Goal: Transaction & Acquisition: Purchase product/service

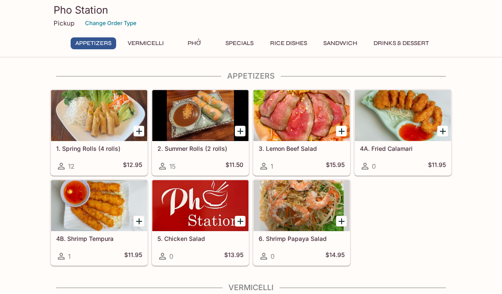
click at [195, 47] on button "Phở" at bounding box center [194, 43] width 38 height 12
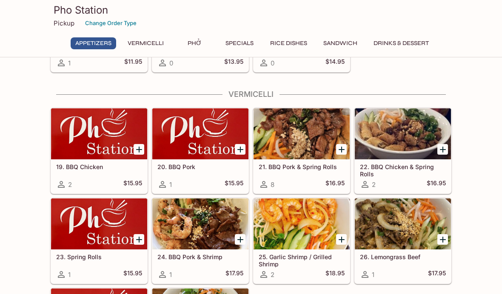
scroll to position [193, 0]
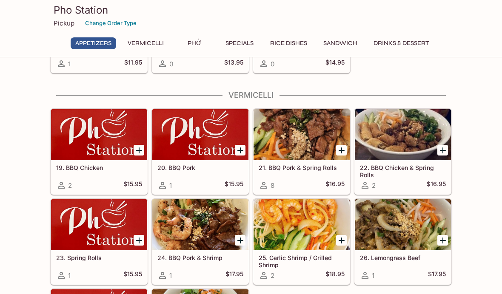
click at [336, 150] on icon "Add 21. BBQ Pork & Spring Rolls" at bounding box center [341, 150] width 10 height 10
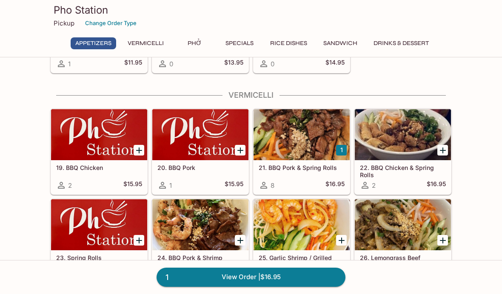
click at [301, 143] on div at bounding box center [301, 134] width 96 height 51
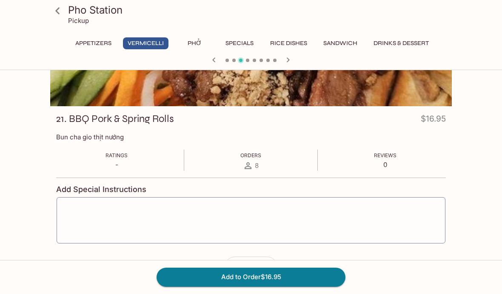
scroll to position [79, 0]
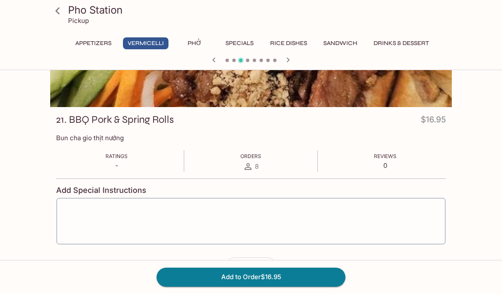
click at [270, 259] on button "button" at bounding box center [267, 268] width 20 height 20
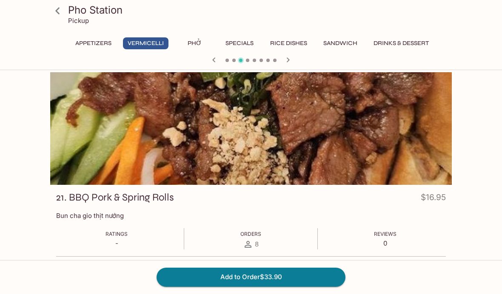
scroll to position [0, 0]
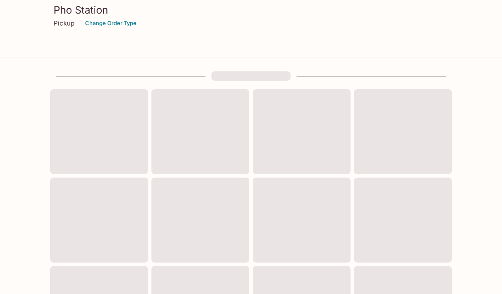
scroll to position [223, 0]
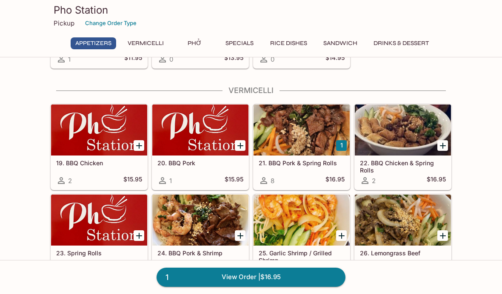
click at [261, 287] on link "1 View Order | $16.95" at bounding box center [251, 277] width 189 height 19
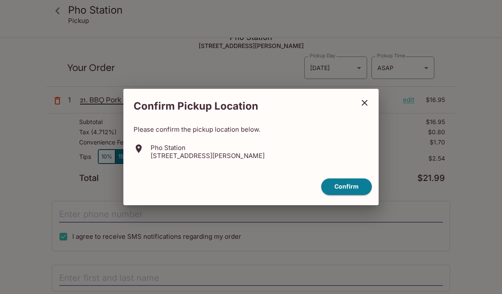
click at [372, 114] on button "close" at bounding box center [364, 102] width 21 height 21
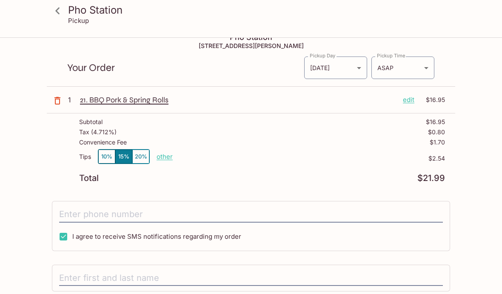
click at [55, 9] on icon at bounding box center [57, 10] width 15 height 15
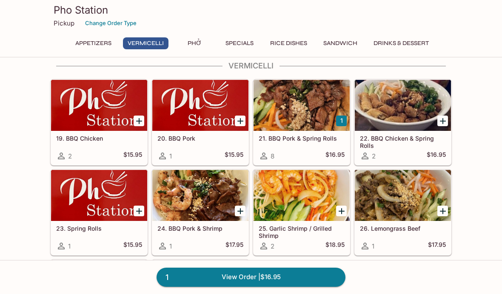
scroll to position [222, 0]
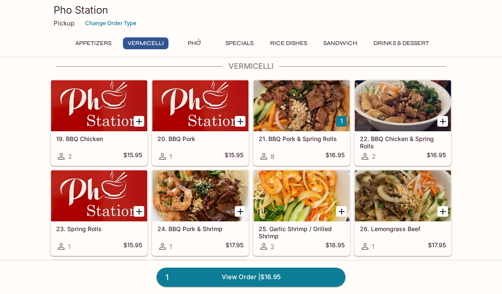
click at [339, 122] on button "1" at bounding box center [341, 121] width 11 height 11
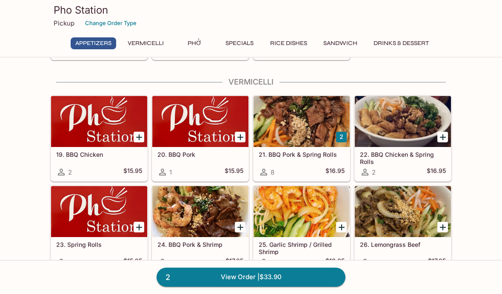
scroll to position [205, 0]
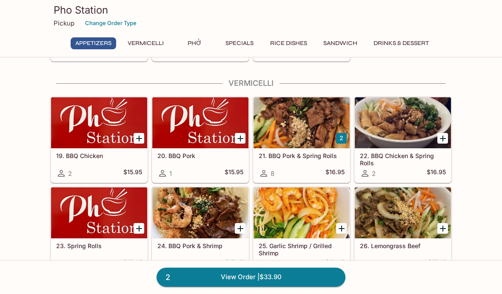
click at [404, 214] on div at bounding box center [403, 213] width 96 height 51
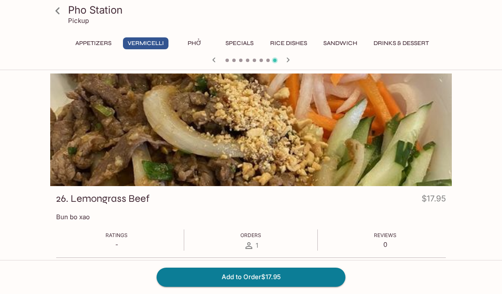
click at [58, 12] on icon at bounding box center [57, 10] width 4 height 7
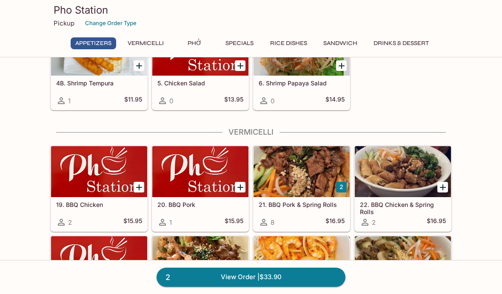
scroll to position [188, 0]
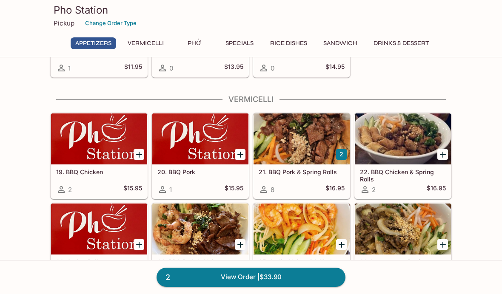
click at [438, 241] on icon "Add 26. Lemongrass Beef" at bounding box center [443, 245] width 10 height 10
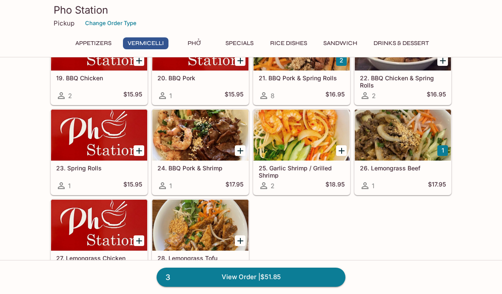
scroll to position [283, 0]
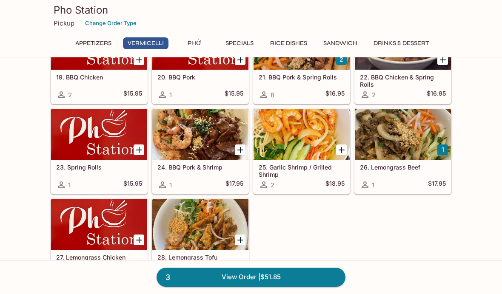
click at [226, 287] on link "3 View Order | $51.85" at bounding box center [251, 277] width 189 height 19
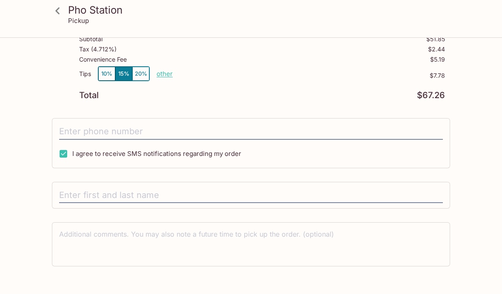
click at [91, 236] on textarea at bounding box center [251, 244] width 384 height 29
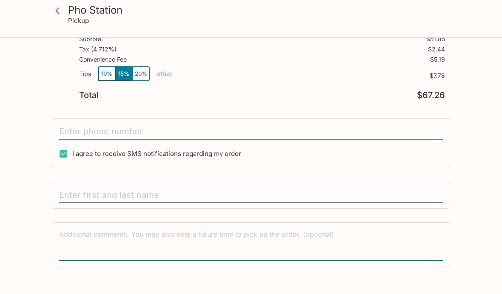
scroll to position [164, 0]
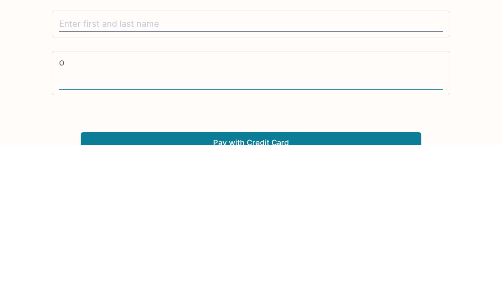
type textarea "O"
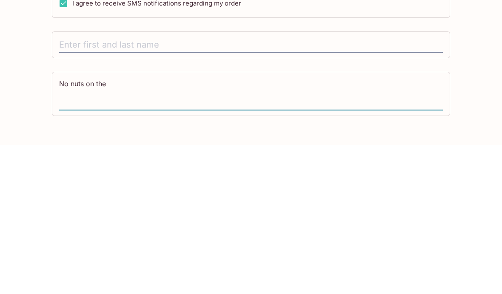
scroll to position [172, 0]
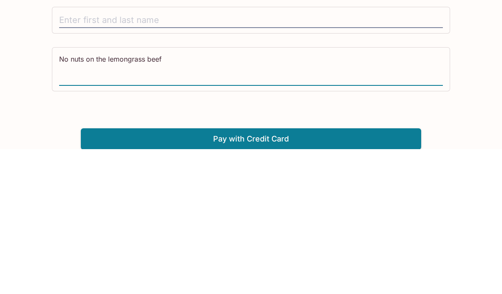
type textarea "No nuts on the lemongrass beef"
click at [51, 88] on div "Pho Station [STREET_ADDRESS][PERSON_NAME] Your Order Pickup Day [DATE] [DATE] P…" at bounding box center [251, 80] width 408 height 429
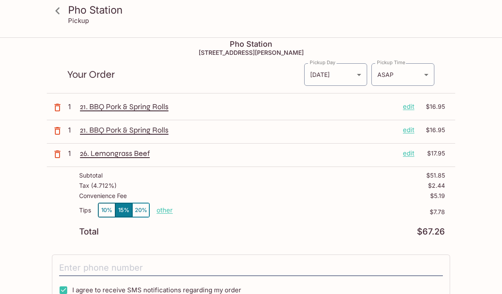
scroll to position [0, 0]
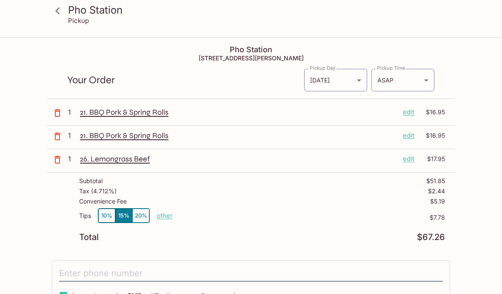
click at [57, 13] on icon at bounding box center [57, 10] width 15 height 15
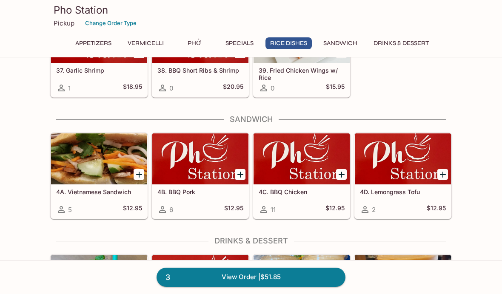
scroll to position [1556, 0]
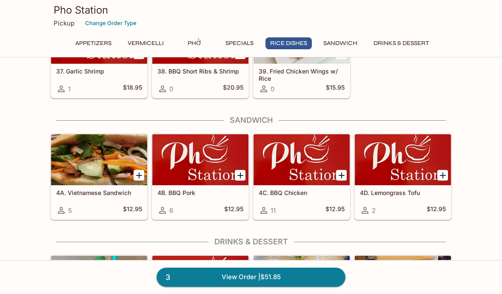
click at [339, 176] on icon "Add 4C. BBQ Chicken" at bounding box center [342, 176] width 6 height 6
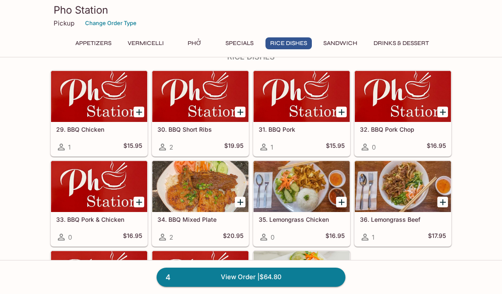
scroll to position [1319, 0]
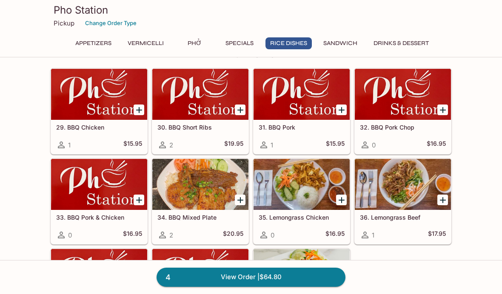
click at [340, 198] on icon "Add 35. Lemongrass Chicken" at bounding box center [341, 200] width 10 height 10
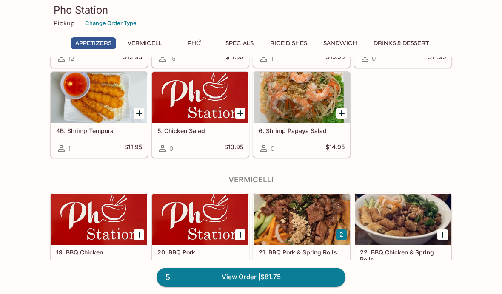
scroll to position [120, 0]
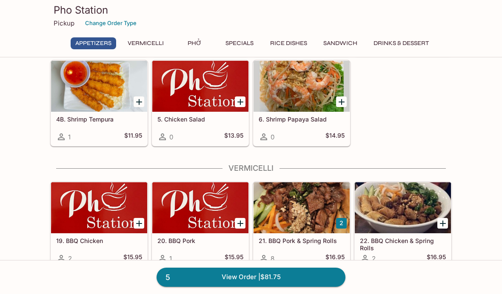
click at [345, 224] on button "2" at bounding box center [341, 223] width 11 height 11
click at [308, 214] on div at bounding box center [301, 207] width 96 height 51
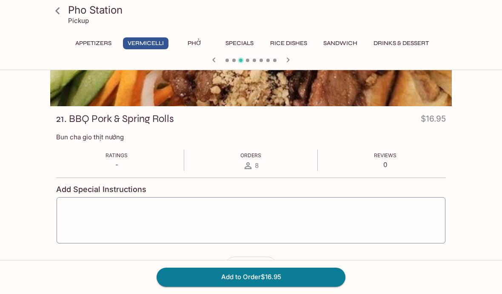
scroll to position [79, 0]
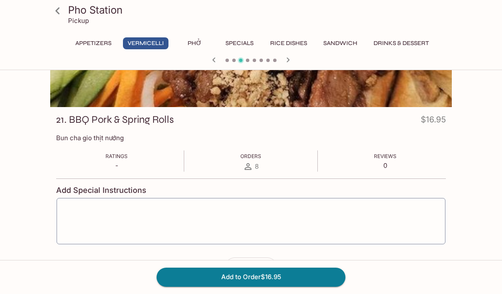
click at [239, 287] on button "Add to Order $16.95" at bounding box center [251, 277] width 189 height 19
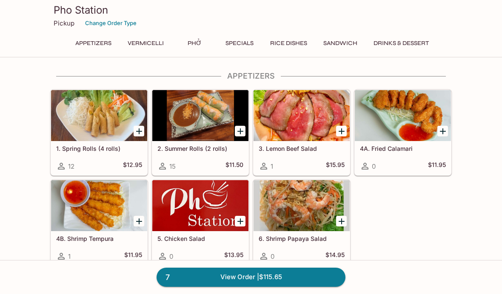
click at [242, 287] on link "7 View Order | $115.65" at bounding box center [251, 277] width 189 height 19
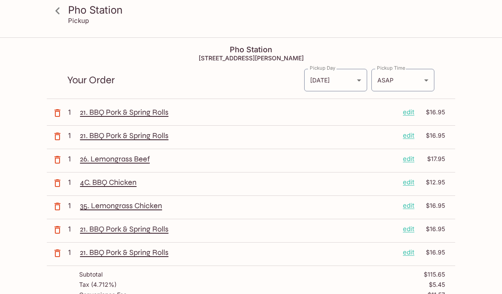
click at [407, 134] on p "edit" at bounding box center [408, 135] width 11 height 9
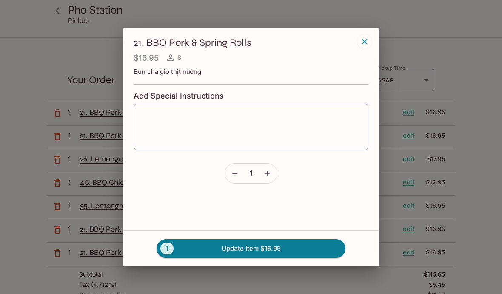
click at [363, 44] on icon "button" at bounding box center [365, 42] width 6 height 6
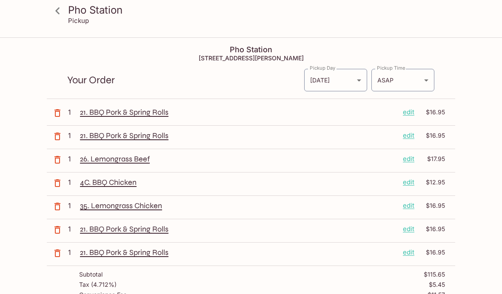
click at [63, 131] on button "button" at bounding box center [57, 136] width 21 height 21
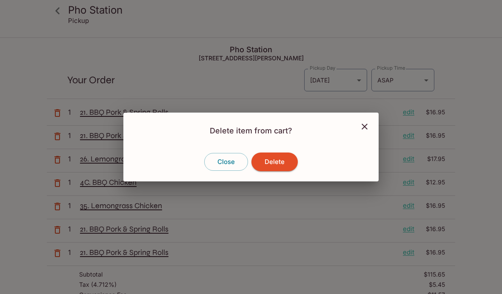
click at [268, 171] on button "Delete" at bounding box center [274, 162] width 46 height 19
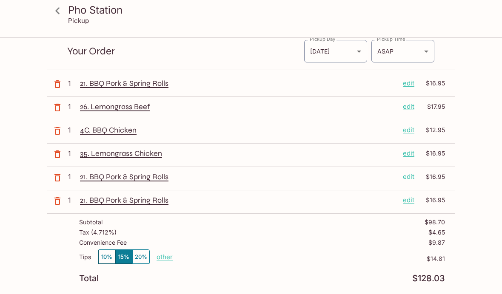
scroll to position [30, 0]
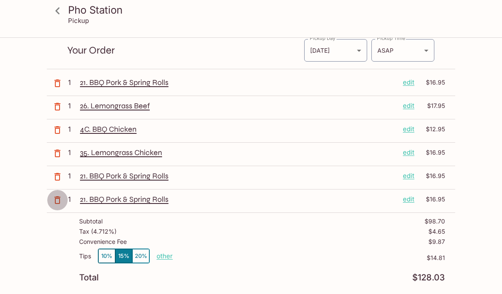
click at [61, 201] on icon "button" at bounding box center [57, 200] width 10 height 10
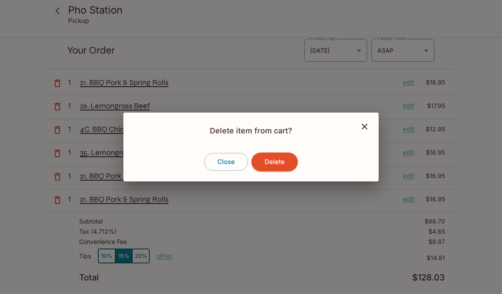
click at [274, 171] on button "Delete" at bounding box center [274, 162] width 46 height 19
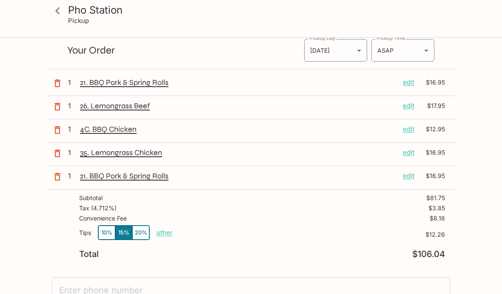
click at [63, 177] on button "button" at bounding box center [57, 176] width 21 height 21
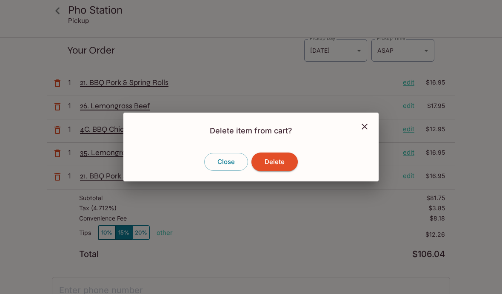
click at [291, 171] on button "Delete" at bounding box center [274, 162] width 46 height 19
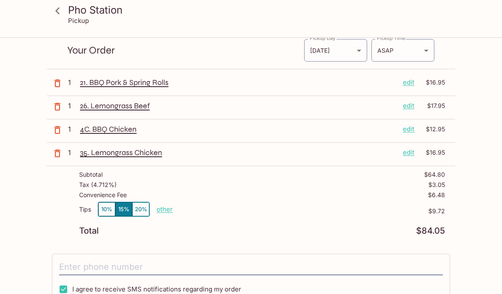
click at [114, 128] on p "4C. BBQ Chicken" at bounding box center [238, 129] width 316 height 9
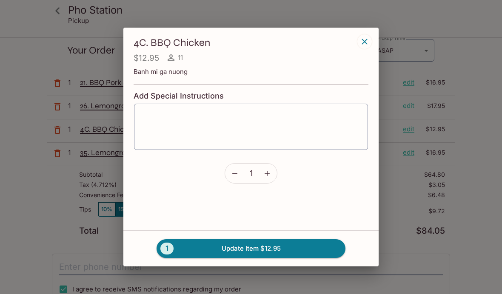
click at [141, 99] on div "4C. BBQ Chicken $12.95 11 Banh mi ga nuong Add Special Instructions x ​ 1" at bounding box center [251, 110] width 235 height 148
click at [365, 47] on icon "button" at bounding box center [364, 42] width 10 height 10
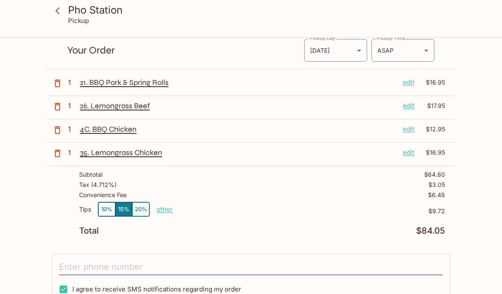
scroll to position [0, 0]
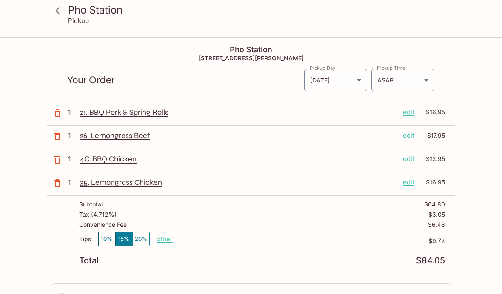
click at [63, 8] on icon at bounding box center [57, 10] width 15 height 15
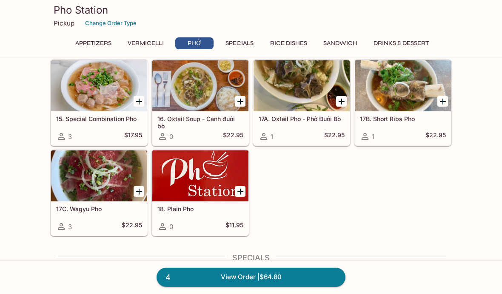
scroll to position [725, 0]
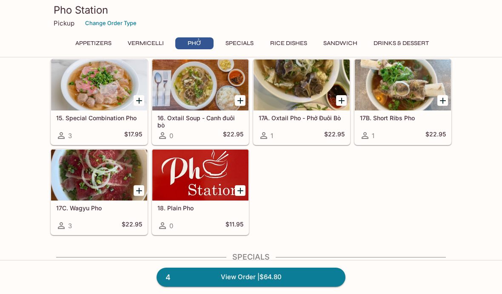
click at [143, 190] on icon "Add 17C. Wagyu Pho" at bounding box center [139, 191] width 10 height 10
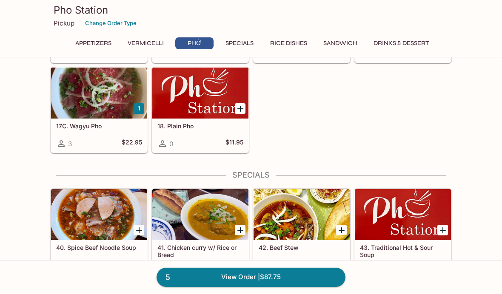
scroll to position [833, 0]
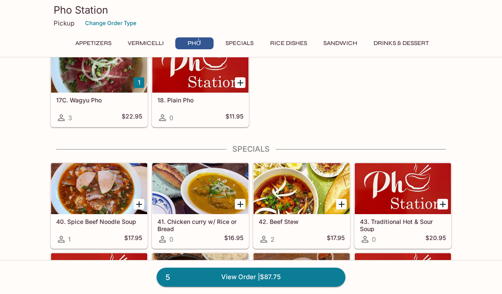
click at [226, 287] on link "5 View Order | $87.75" at bounding box center [251, 277] width 189 height 19
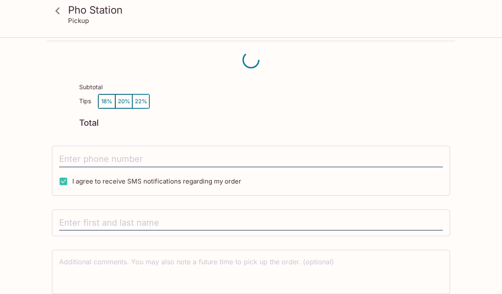
scroll to position [12, 0]
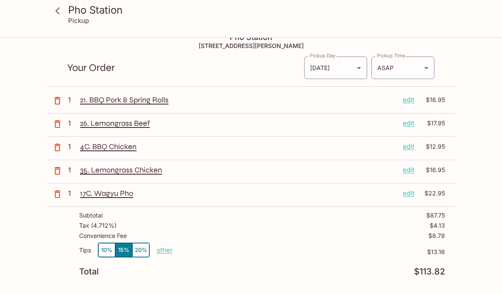
click at [102, 194] on p "17C. Wagyu Pho" at bounding box center [238, 193] width 316 height 9
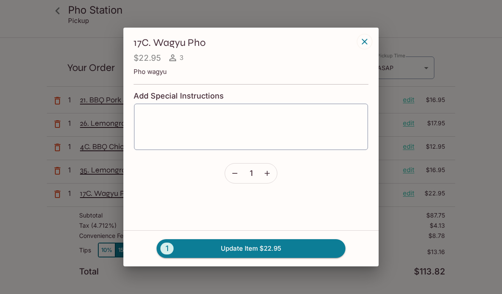
click at [367, 44] on icon "button" at bounding box center [365, 42] width 6 height 6
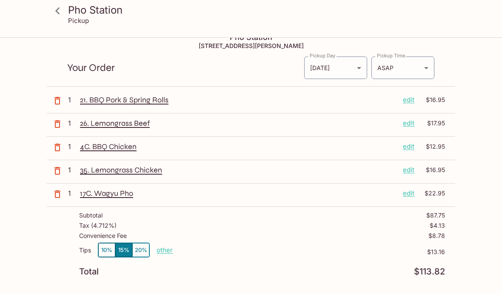
click at [408, 192] on p "edit" at bounding box center [408, 193] width 11 height 9
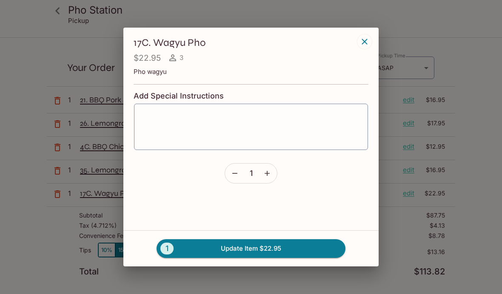
click at [31, 247] on div "17C. Wagyu Pho $22.95 3 Pho wagyu Add Special Instructions x ​ 1 1 Update Item …" at bounding box center [251, 147] width 502 height 294
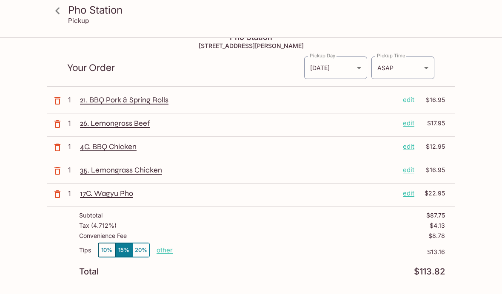
click at [107, 252] on button "10%" at bounding box center [106, 250] width 17 height 14
click at [163, 251] on p "other" at bounding box center [165, 250] width 16 height 8
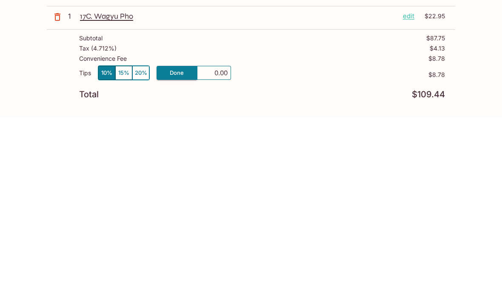
type input "0.00"
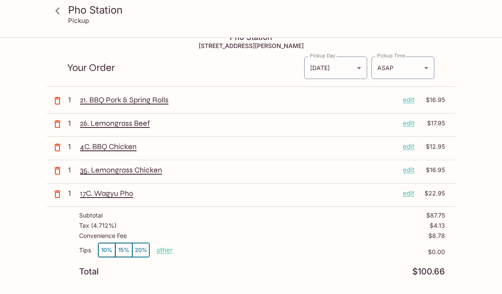
scroll to position [0, 0]
